Goal: Find specific page/section: Find specific page/section

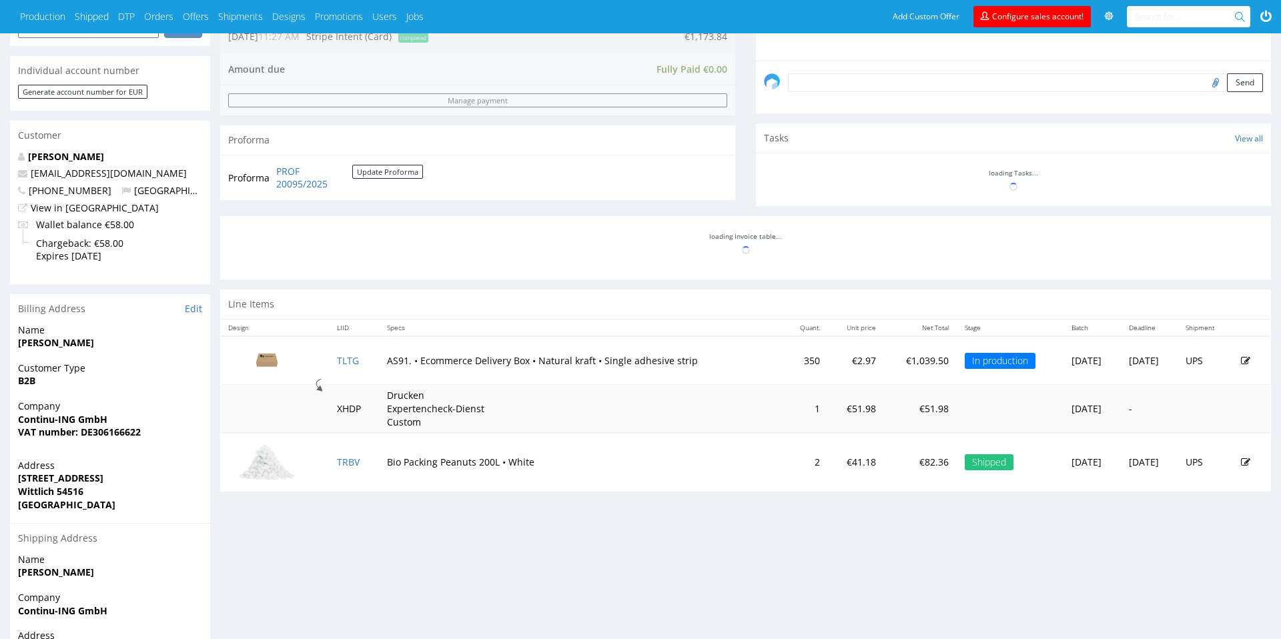
scroll to position [364, 0]
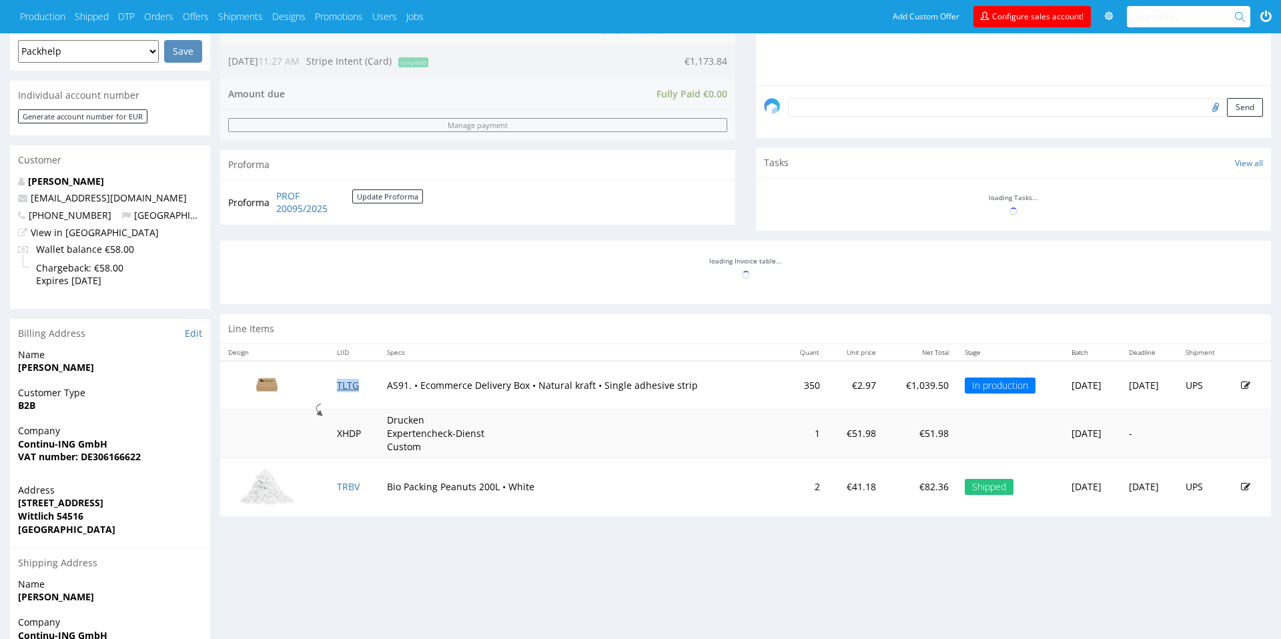
click at [338, 381] on link "TLTG" at bounding box center [348, 385] width 22 height 13
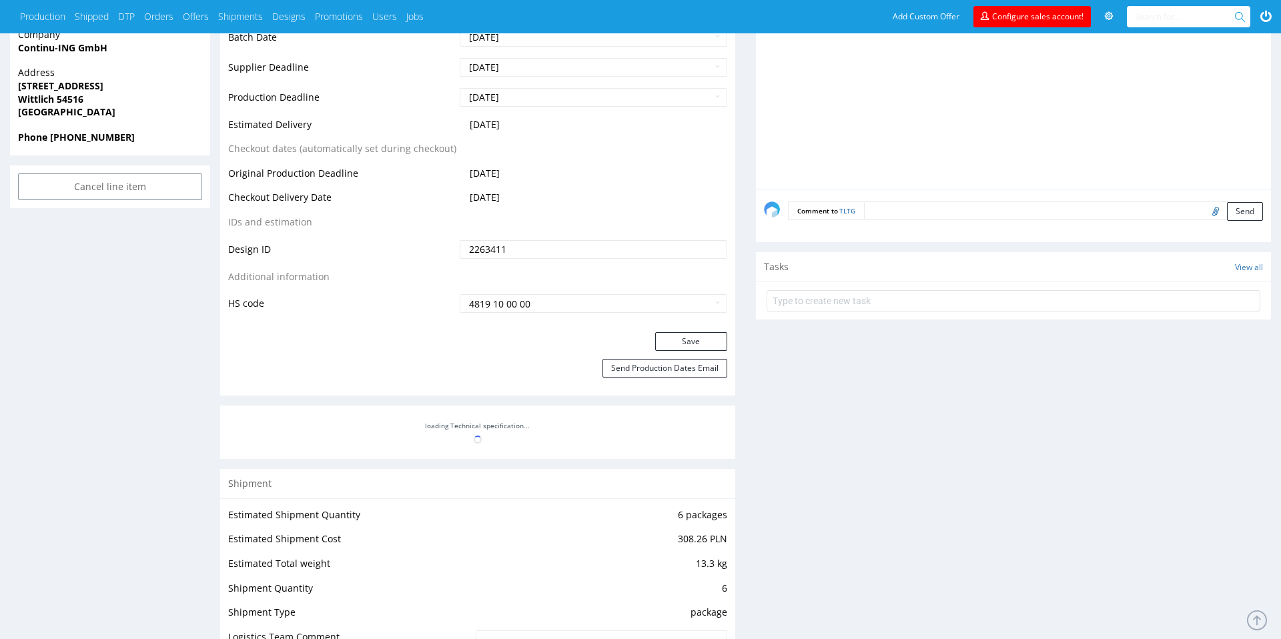
scroll to position [597, 0]
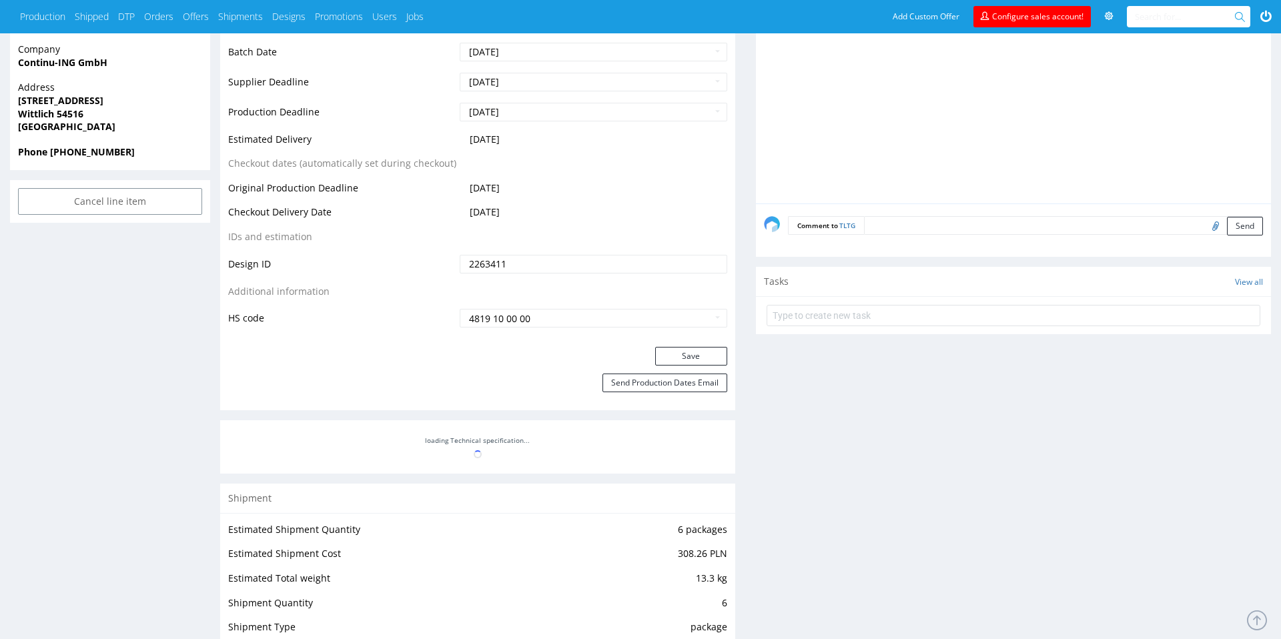
click at [469, 432] on div at bounding box center [477, 446] width 515 height 53
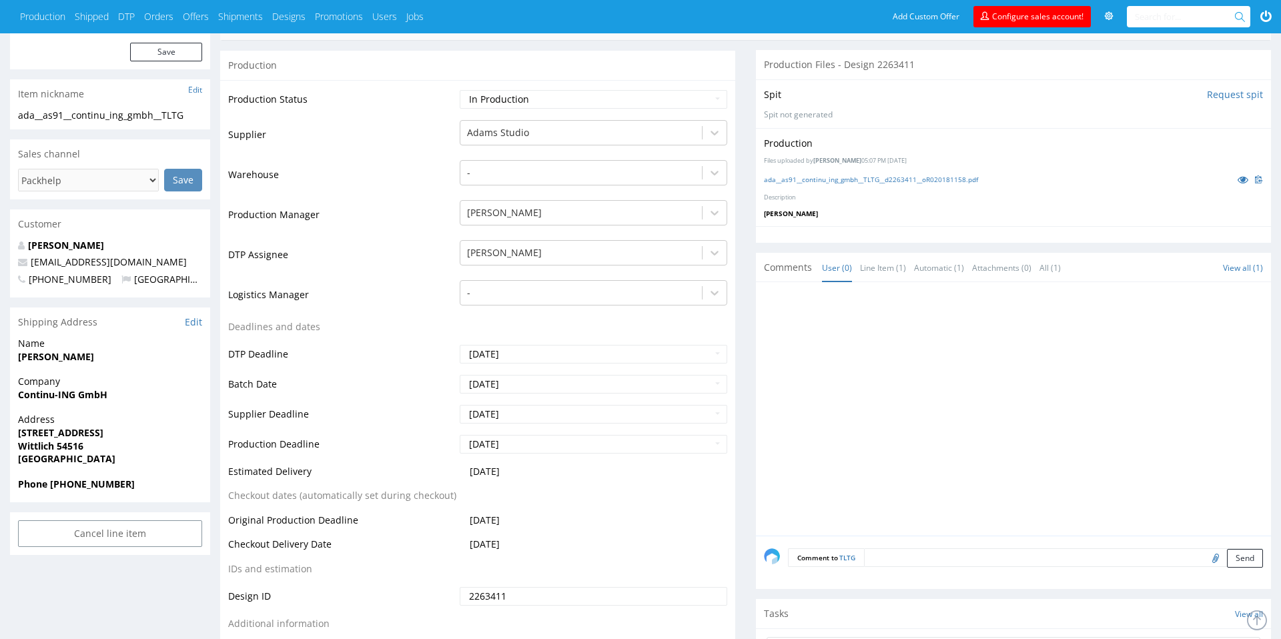
scroll to position [0, 0]
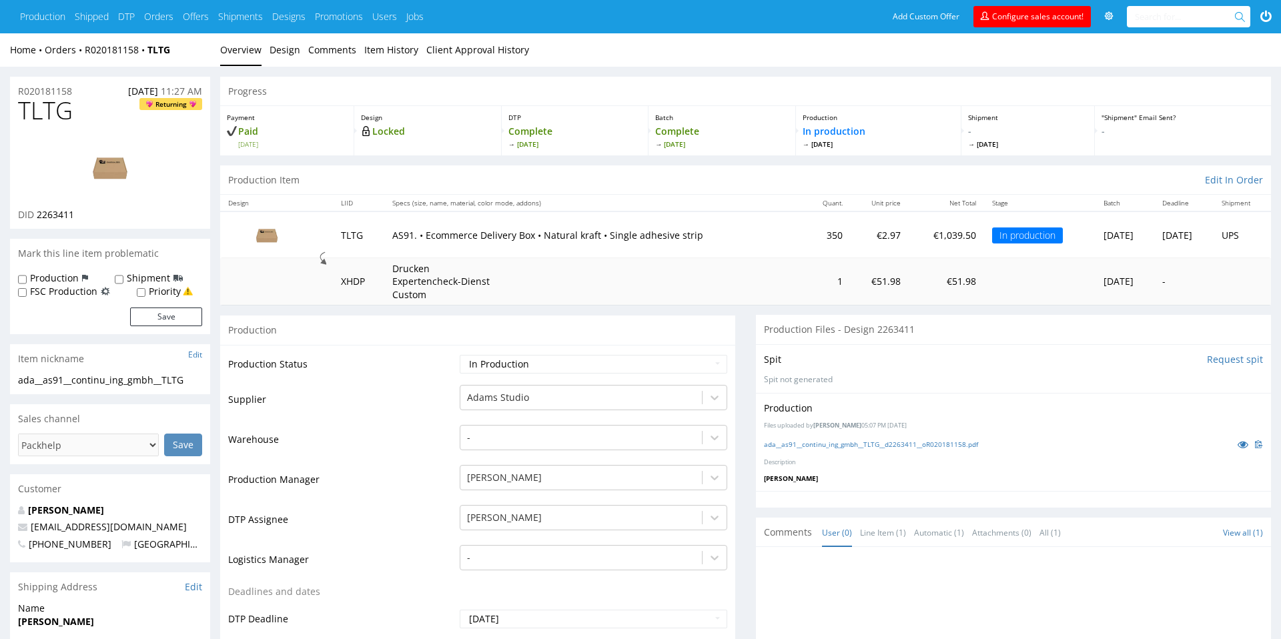
click at [400, 233] on p "AS91. • Ecommerce Delivery Box • Natural kraft • Single adhesive strip" at bounding box center [594, 235] width 404 height 13
click at [1143, 15] on input "text" at bounding box center [1186, 16] width 102 height 21
paste input "box--delivery-mailer-box--91--kraft--print-monochrome--single-strip"
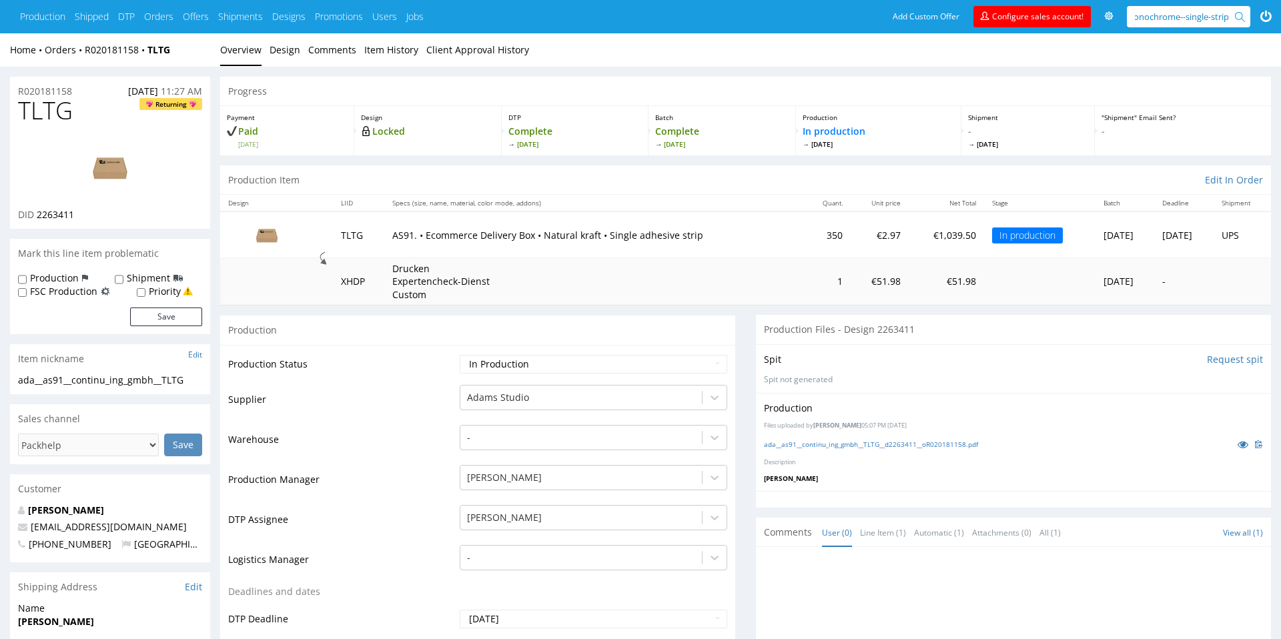
type input "box--delivery-mailer-box--91--kraft--print-monochrome--single-strip"
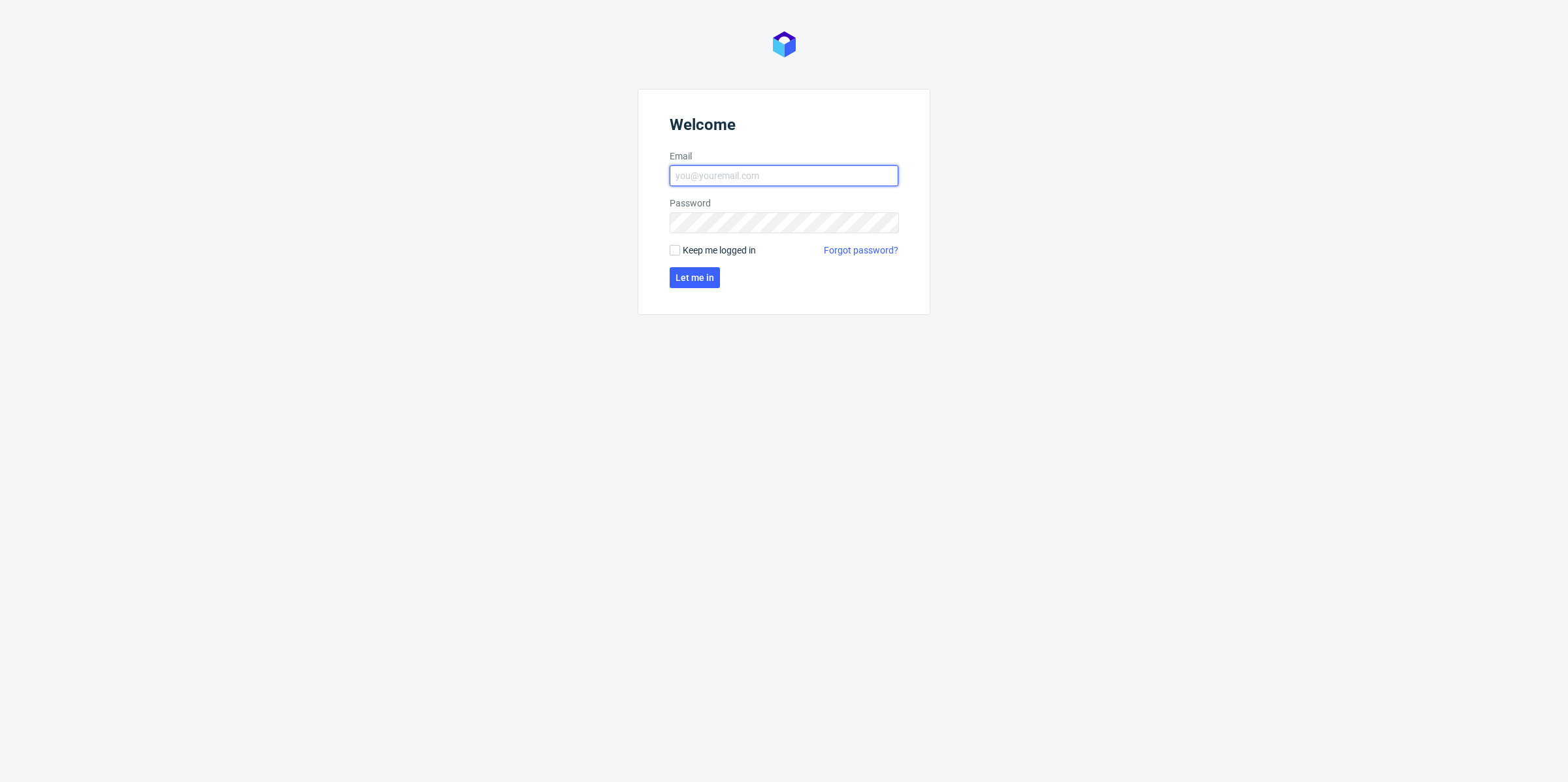
click at [715, 182] on input "Email" at bounding box center [784, 175] width 229 height 21
type input "pawel.grygierczyk@packhelp.com"
click button "Let me in" at bounding box center [694, 277] width 50 height 21
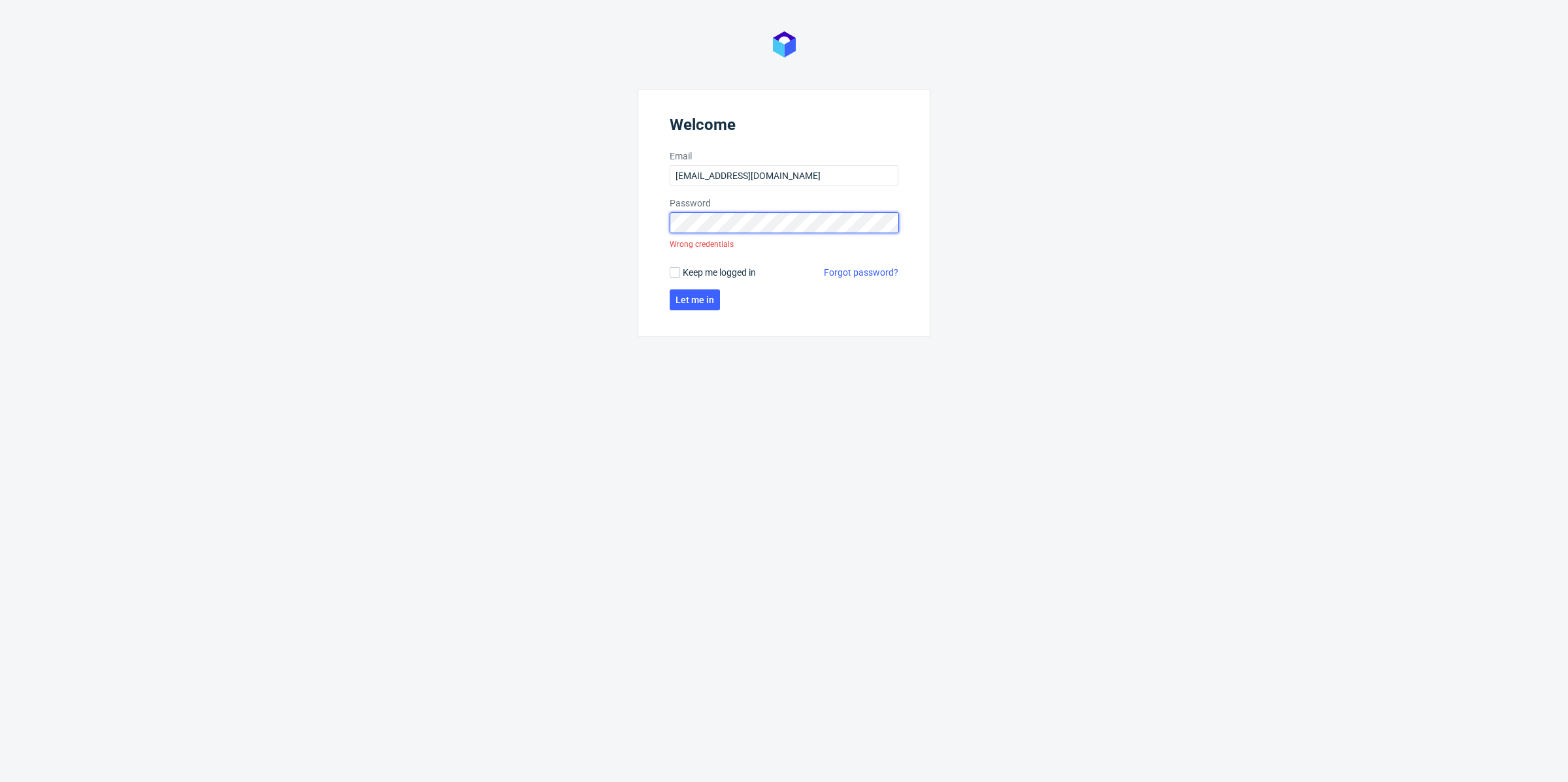
click button "Let me in" at bounding box center [694, 299] width 50 height 21
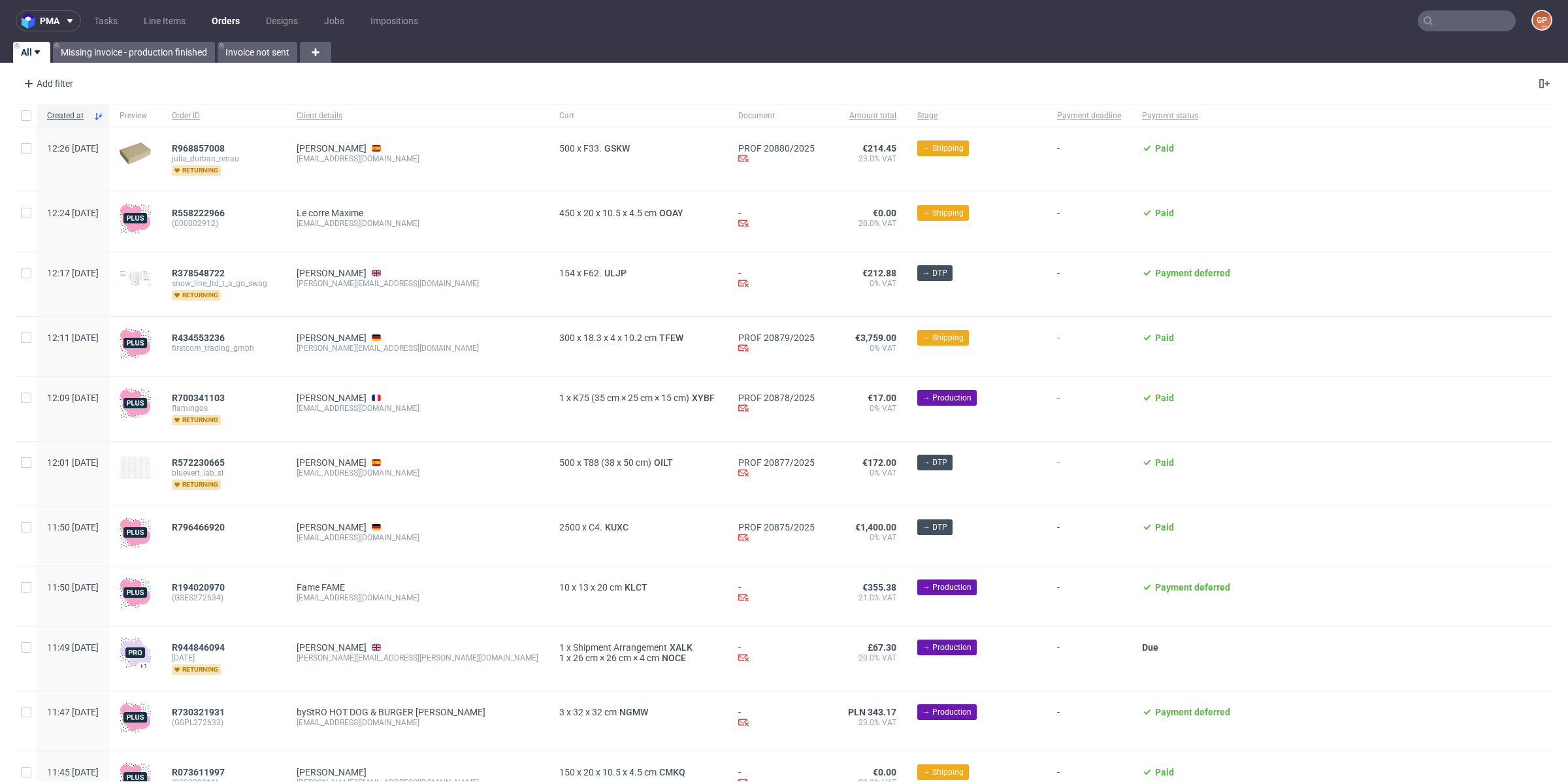
click at [537, 89] on div "Add filter Hide filters Clear all" at bounding box center [784, 83] width 1568 height 31
drag, startPoint x: 1465, startPoint y: 126, endPoint x: 1443, endPoint y: 77, distance: 53.7
click at [1421, 27] on input "text" at bounding box center [1466, 21] width 98 height 21
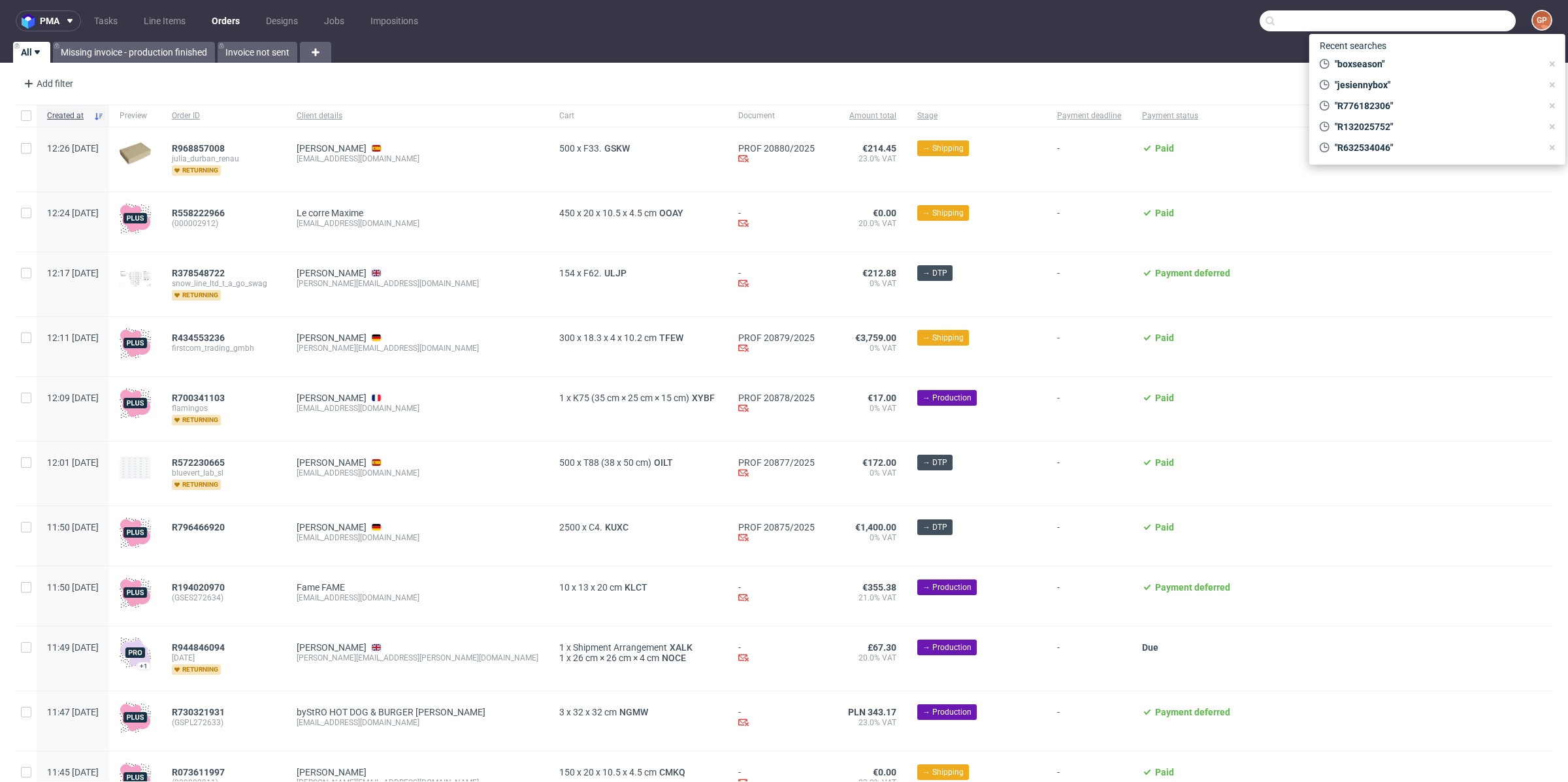
paste input "box--delivery-mailer-box--91--kraft--print-monochrome--single-strip"
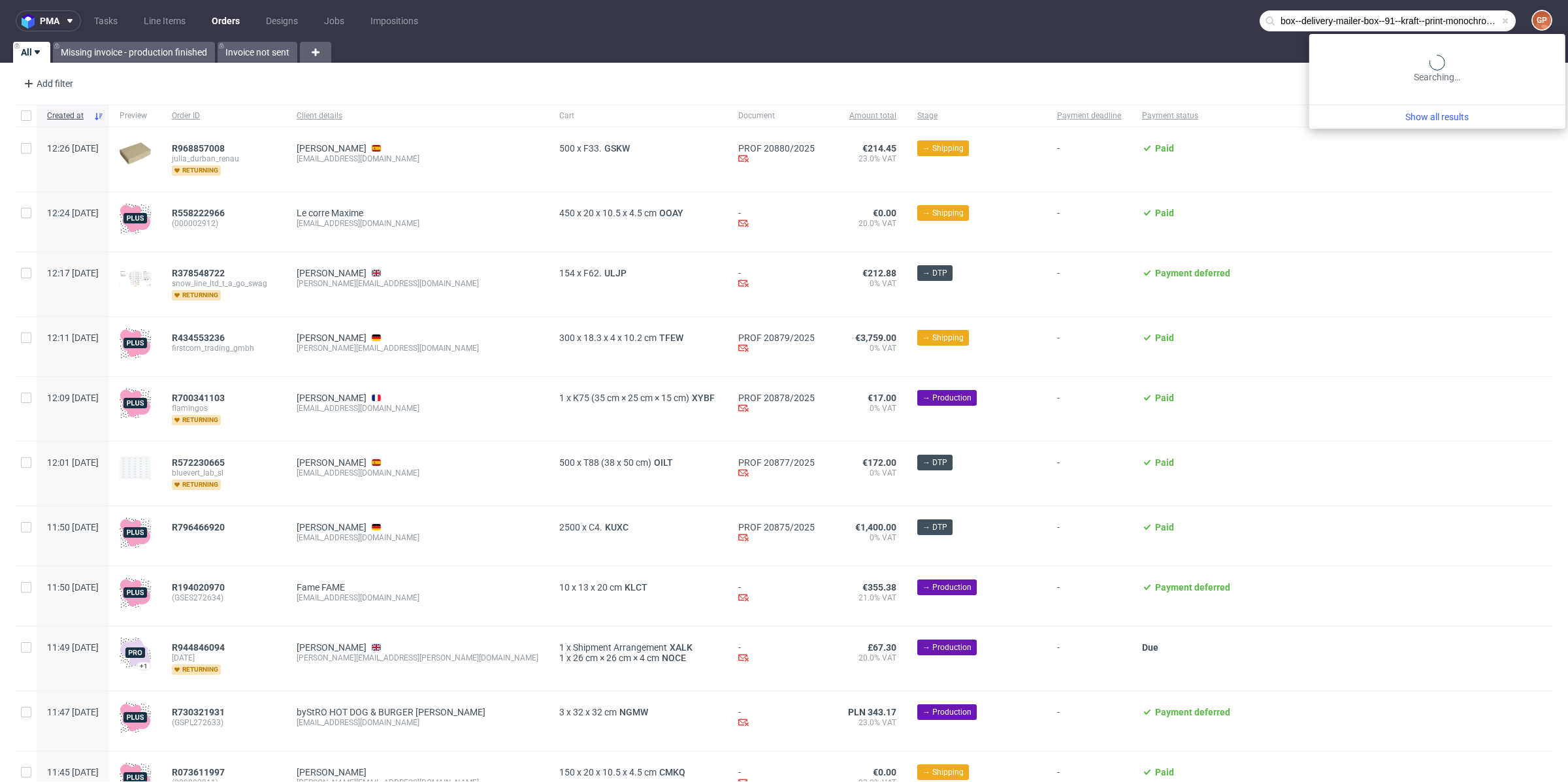
scroll to position [0, 49]
type input "box--delivery-mailer-box--91--kraft--print-monochrome--single-strip"
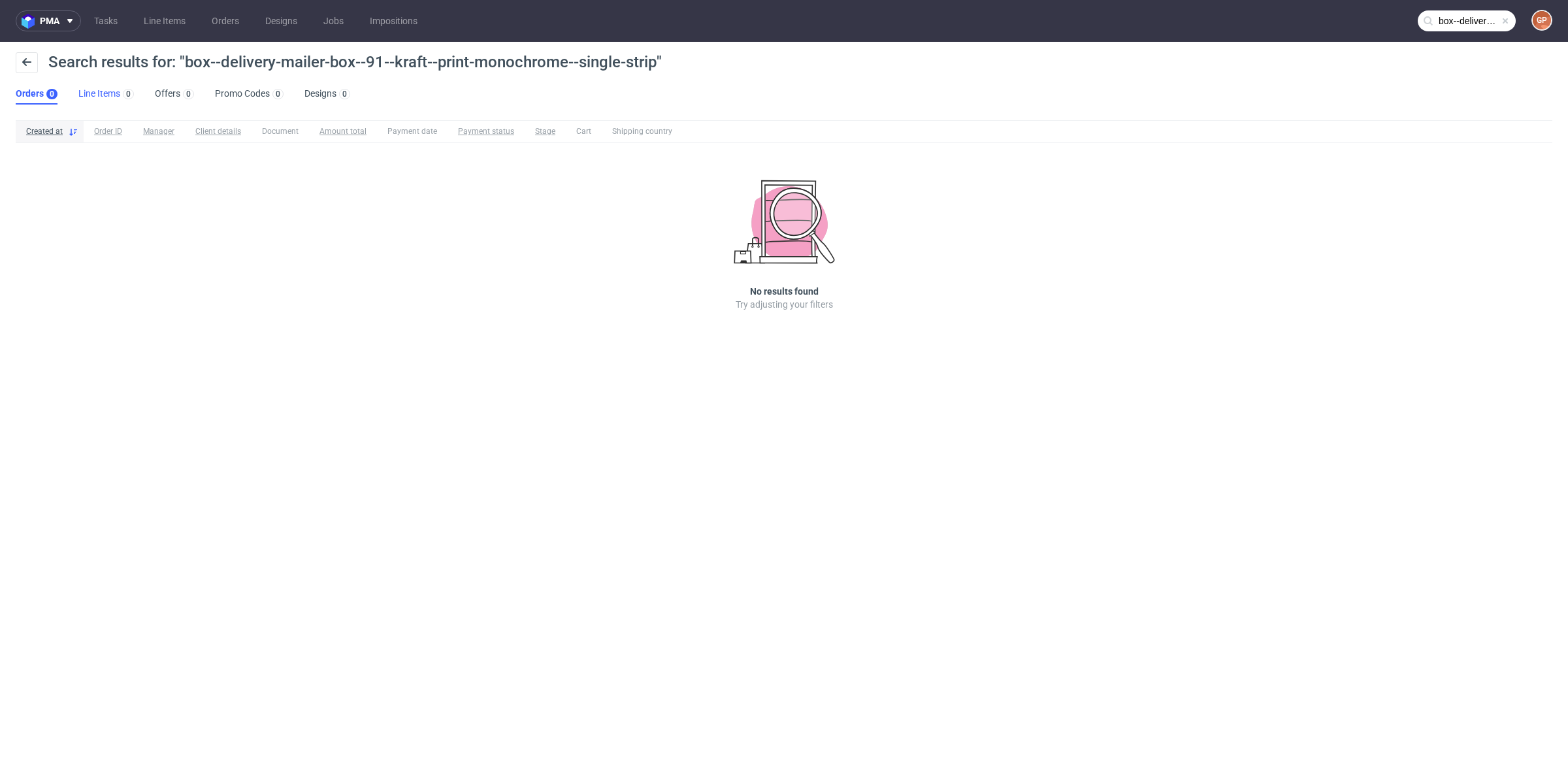
click at [107, 91] on link "Line Items 0" at bounding box center [106, 93] width 56 height 21
click at [198, 88] on ul "Orders 0 Line Items 0 Offers 0 Promo Codes 0 Designs 0" at bounding box center [189, 93] width 346 height 21
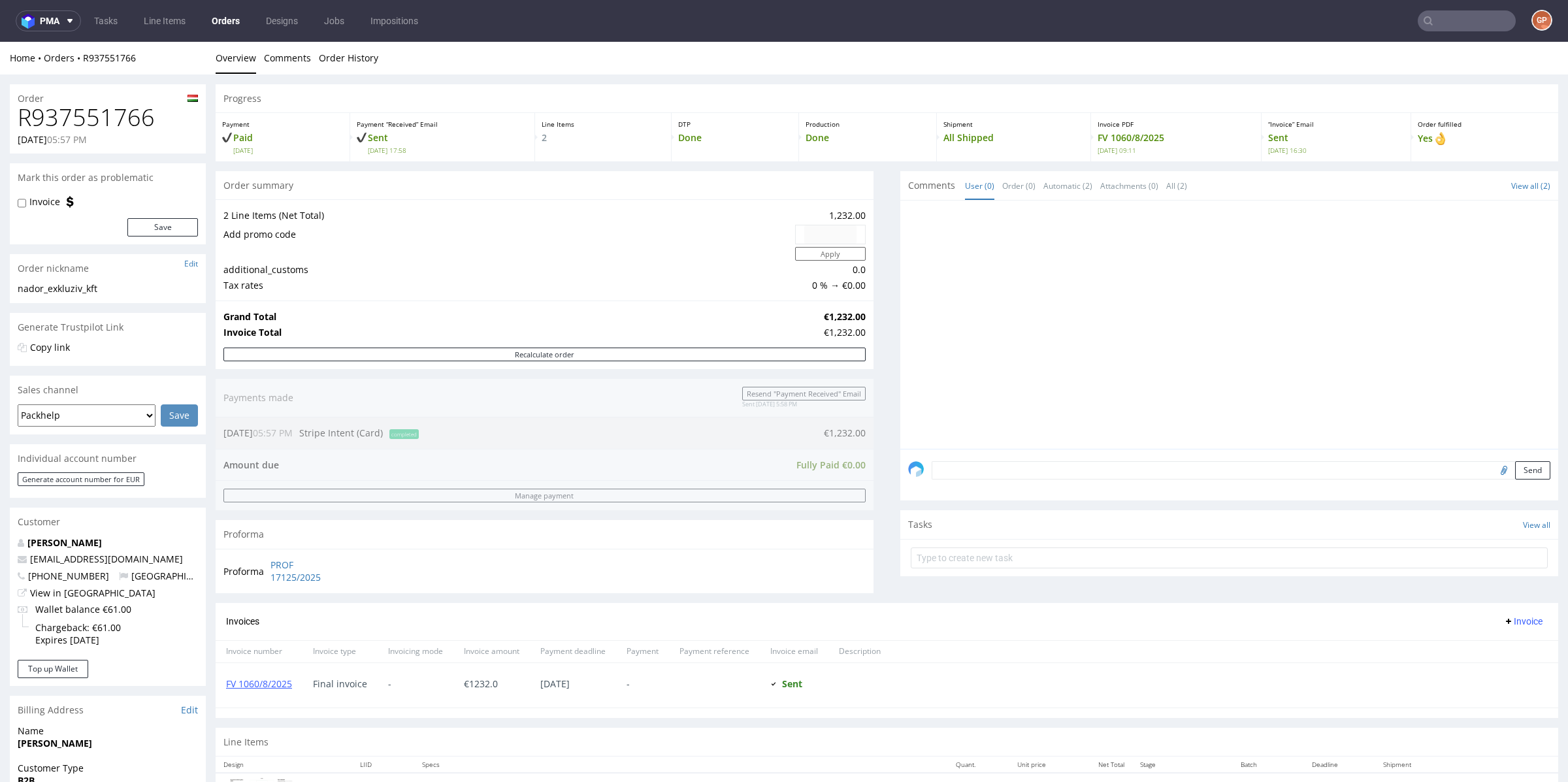
scroll to position [371, 0]
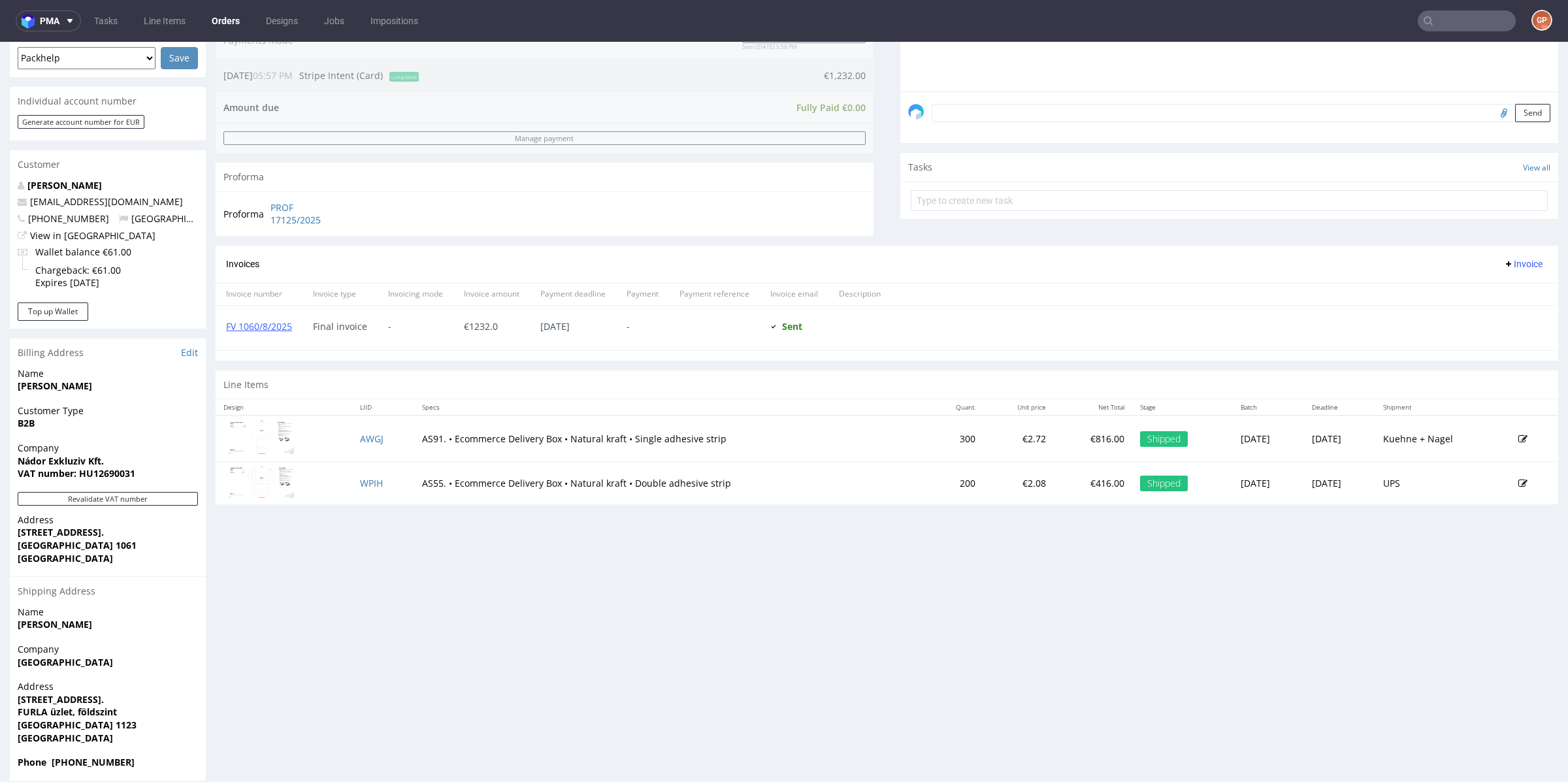
scroll to position [356, 0]
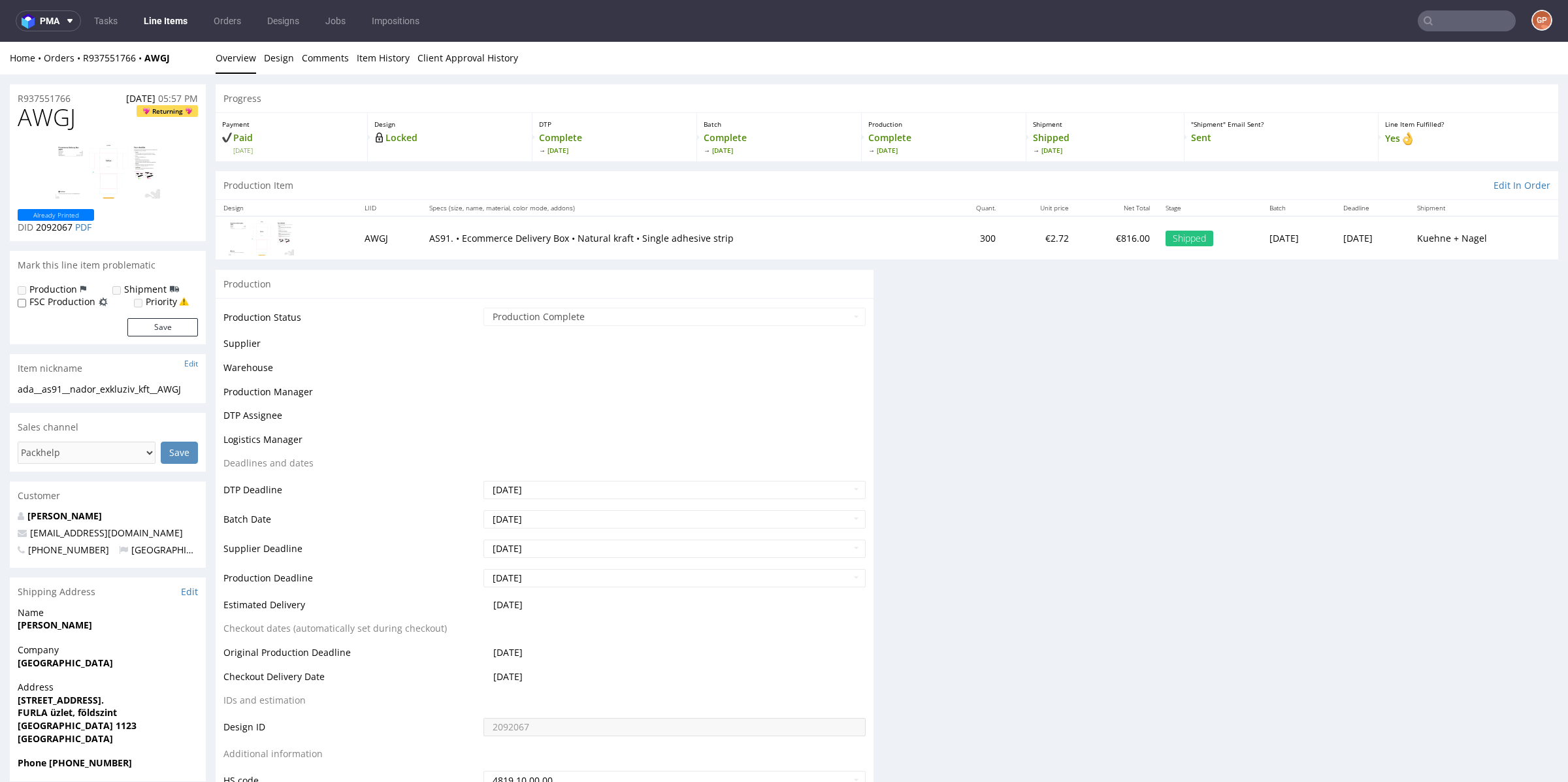
click at [968, 333] on div "Progress Payment Paid Tue 12 Aug Design Locked DTP Complete Mon 18 Aug Batch Co…" at bounding box center [887, 473] width 1343 height 778
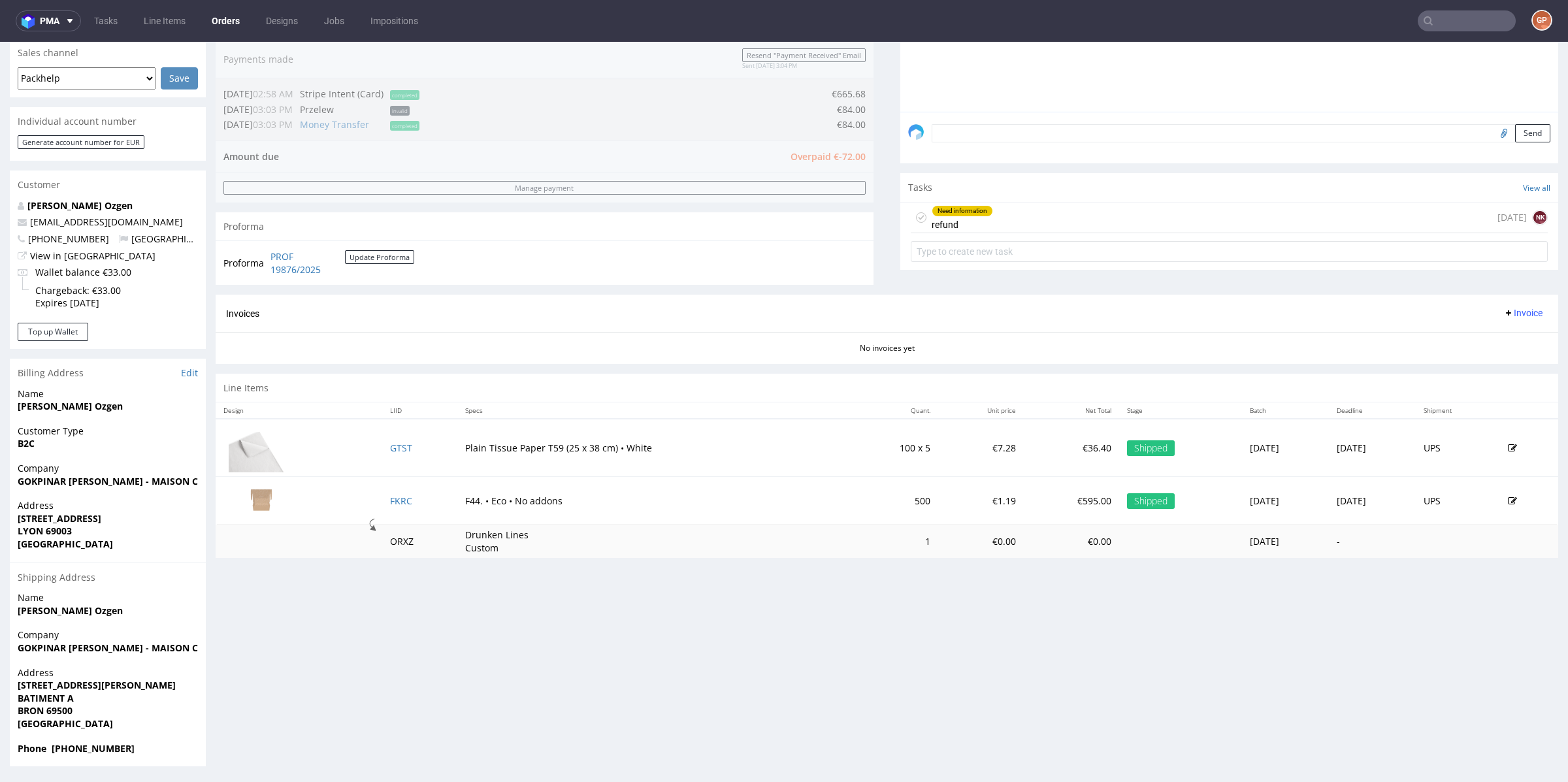
scroll to position [3, 0]
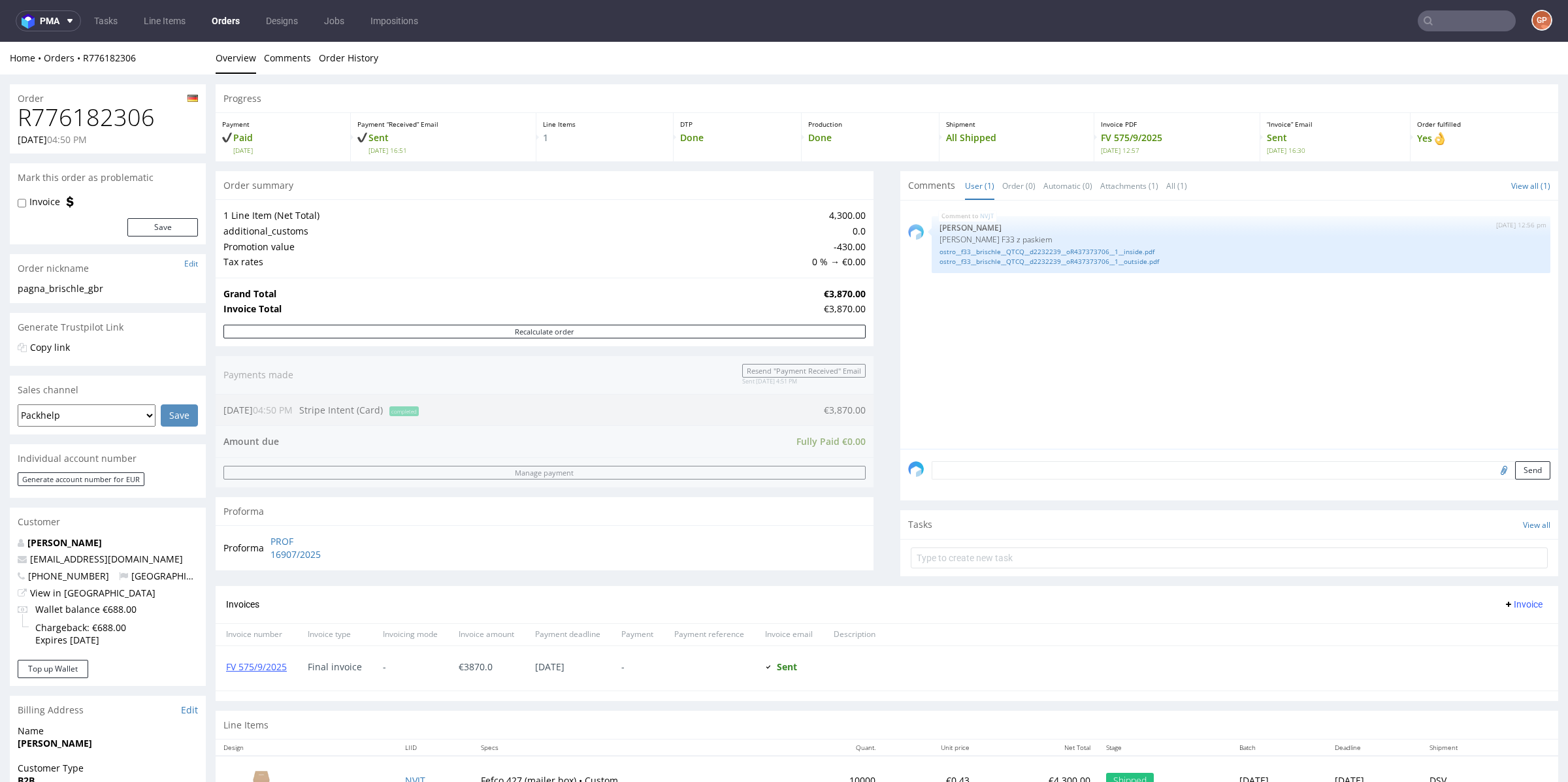
scroll to position [252, 0]
